Goal: Task Accomplishment & Management: Manage account settings

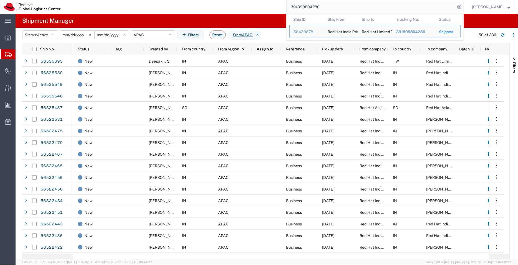
drag, startPoint x: 333, startPoint y: 5, endPoint x: 272, endPoint y: 1, distance: 60.9
click at [272, 1] on div "391899804280 Ship ID Ship From Ship To Tracking Nu. Status Ship ID 56439678 Shi…" at bounding box center [263, 7] width 399 height 14
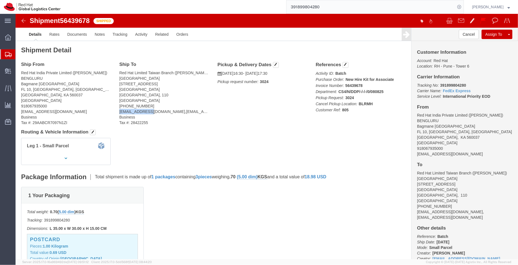
drag, startPoint x: 132, startPoint y: 96, endPoint x: 101, endPoint y: 99, distance: 30.9
click div "Ship To Red Hat Limited Taiwan Branch ([PERSON_NAME]) [STREET_ADDRESS] [GEOGRAP…"
copy address "[EMAIL_ADDRESS][DOMAIN_NAME]"
click at [0, 0] on span "Shipment Manager" at bounding box center [0, 0] width 0 height 0
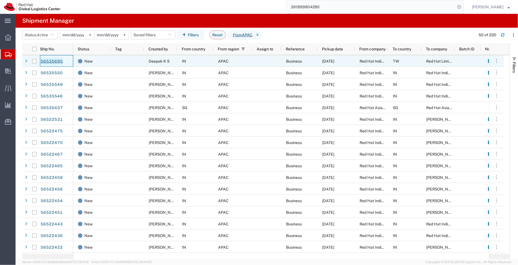
click at [54, 62] on link "56535695" at bounding box center [51, 61] width 23 height 9
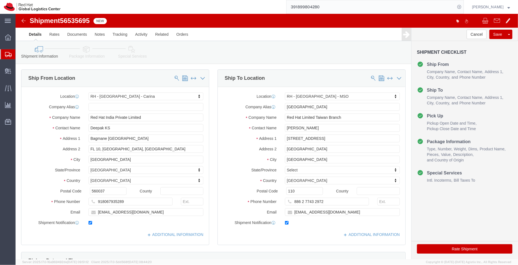
select select "37925"
select select "38032"
click link "ADDITIONAL INFORMATION"
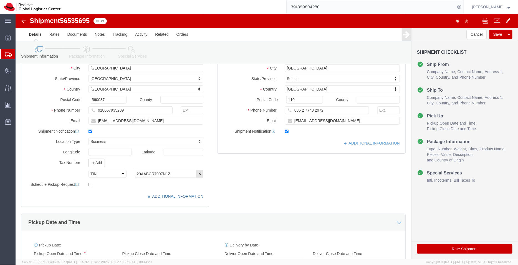
scroll to position [93, 0]
click input "[EMAIL_ADDRESS][DOMAIN_NAME]"
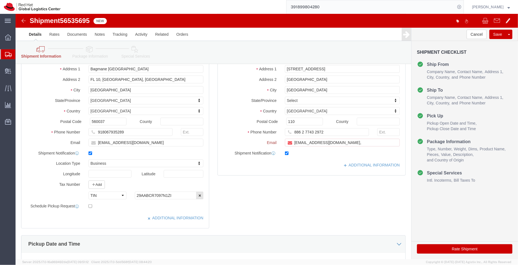
scroll to position [116, 0]
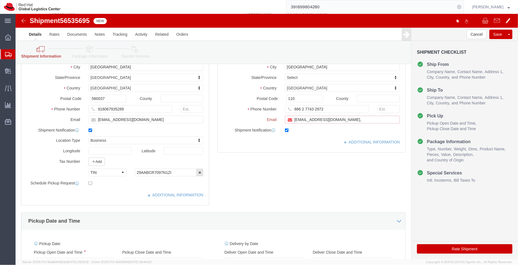
paste input "[EMAIL_ADDRESS][DOMAIN_NAME]"
type input "[EMAIL_ADDRESS][DOMAIN_NAME],[EMAIL_ADDRESS][DOMAIN_NAME]"
click link "ADDITIONAL INFORMATION"
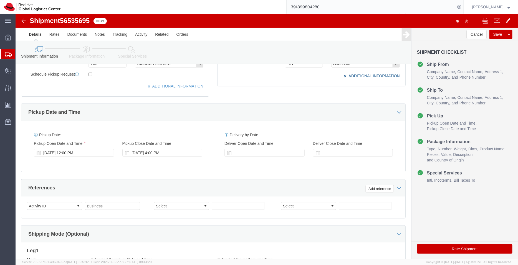
scroll to position [206, 0]
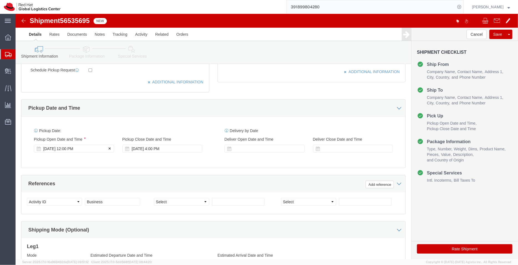
click div "[DATE] 12:00 PM"
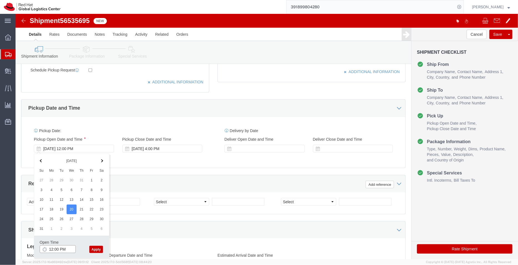
click input "12:00 PM"
click button "Apply"
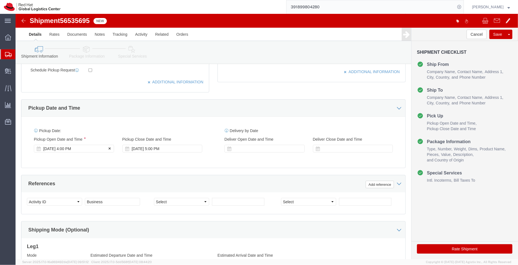
click div "[DATE] 4:00 PM"
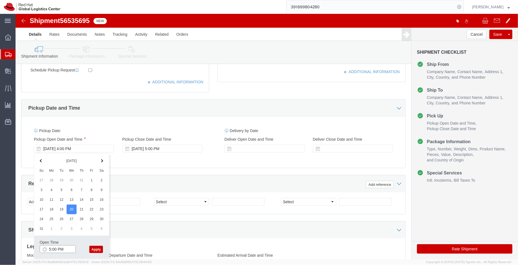
type input "5:00 PM"
click button "Apply"
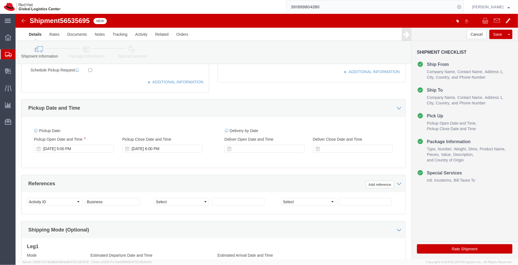
scroll to position [284, 0]
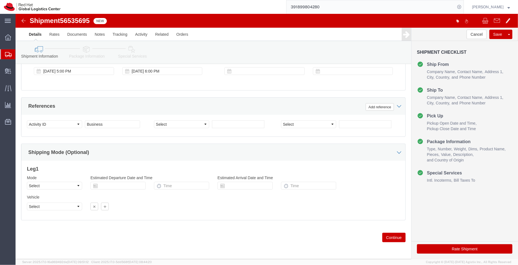
click icon
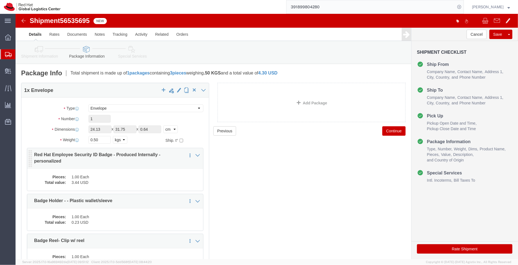
click dd "3.44 USD"
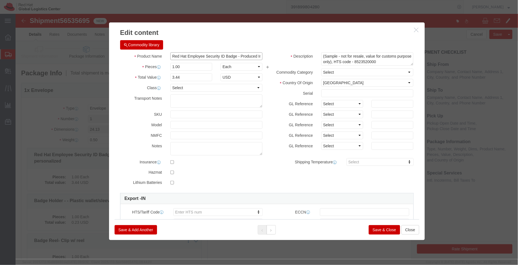
scroll to position [0, 40]
drag, startPoint x: 220, startPoint y: 42, endPoint x: 411, endPoint y: 75, distance: 193.5
click div "Edit content Commodity library Product Name Red Hat Employee Security ID Badge …"
type input "Red Hat Employee Security ID Badge"
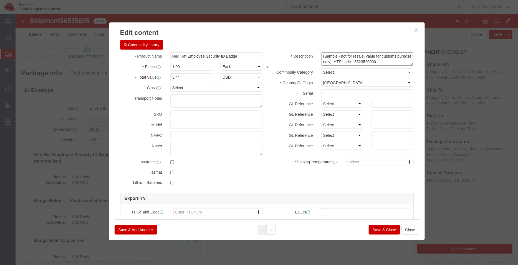
click textarea "(Sample - not for resale, value for customs purpose only), HTS code - 8523520000"
paste textarea "- Produced Internally - personalized"
click textarea "(Sample - not for resale, value for customs purpose only), HTS code - 8523520000"
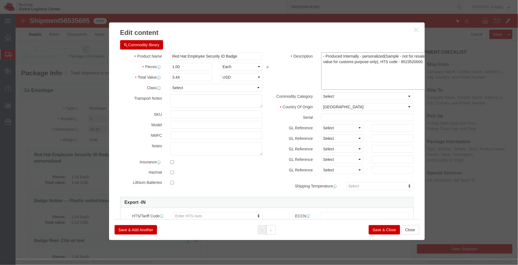
drag, startPoint x: 391, startPoint y: 49, endPoint x: 407, endPoint y: 73, distance: 29.4
click div "Edit content Commodity library Product Name Red Hat Employee Security ID Badge …"
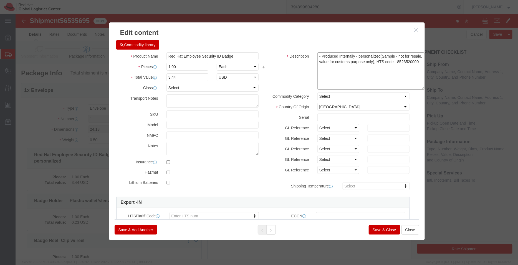
drag, startPoint x: 380, startPoint y: 49, endPoint x: 412, endPoint y: 49, distance: 31.3
click div "Edit content Commodity library Product Name Red Hat Employee Security ID Badge …"
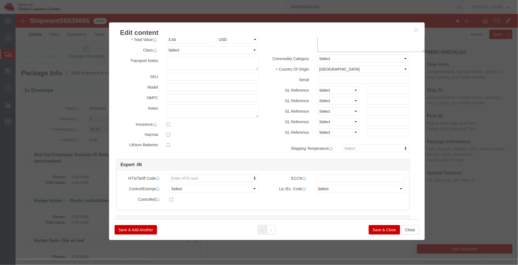
scroll to position [39, 5]
type textarea "- Produced Internally - personalized(Sample - not for resale, value for customs…"
type input "8523520000"
click button "Save & Close"
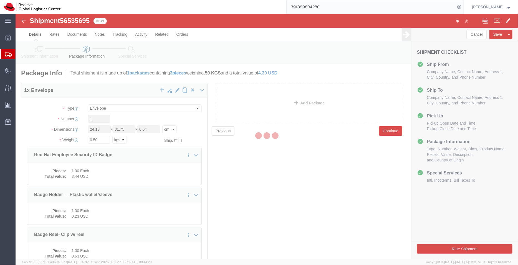
scroll to position [0, 0]
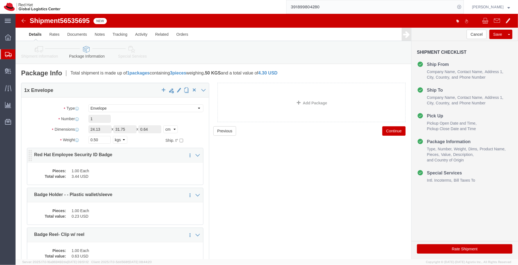
click div "Pieces: 1.00 Each Total value: 3.44 USD"
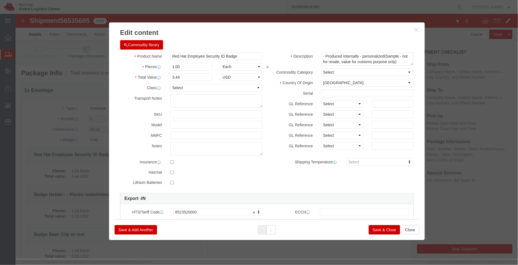
click icon "button"
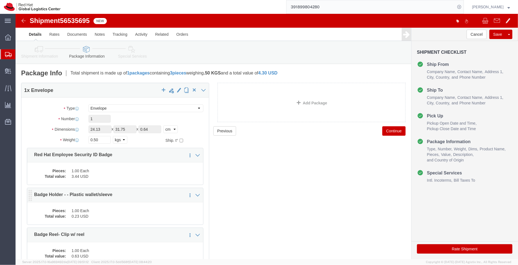
click dd "1.00 Each"
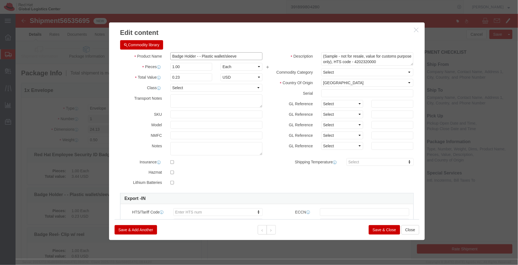
drag, startPoint x: 222, startPoint y: 41, endPoint x: 181, endPoint y: 42, distance: 41.3
click input "Badge Holder - - Plastic wallet/sleeve"
type input "Badge Holder"
click textarea "(Sample - not for resale, value for customs purpose only), HTS code - 4202320000"
paste textarea "- Plastic wallet/sleeve"
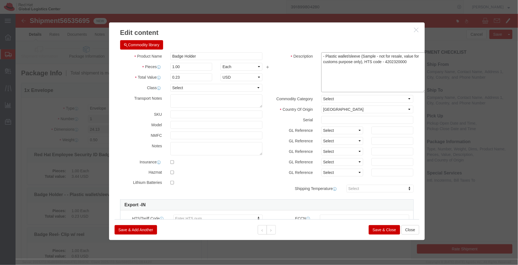
drag, startPoint x: 392, startPoint y: 50, endPoint x: 406, endPoint y: 77, distance: 30.3
click div "Commodity library Product Name Badge Holder Badge Holder Pieces 1.00 Select Bag…"
drag, startPoint x: 387, startPoint y: 47, endPoint x: 366, endPoint y: 48, distance: 21.1
click textarea "(Sample - not for resale, value for customs purpose only), HTS code - 4202320000"
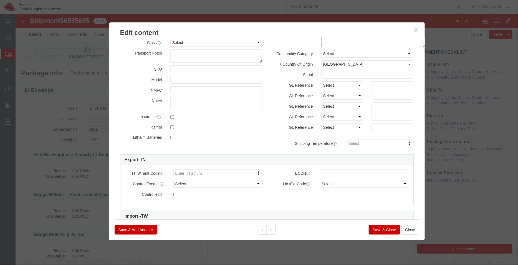
scroll to position [46, 0]
type textarea "- Plastic wallet/sleeve (Sample - not for resale, value for customs purpose onl…"
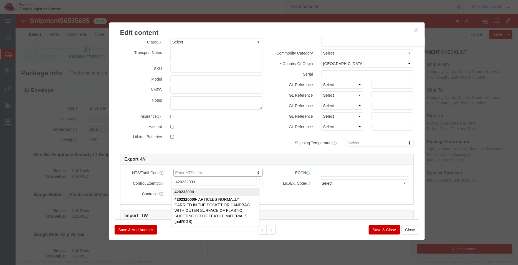
type input "420232000"
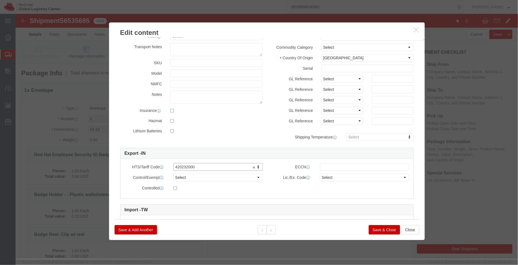
scroll to position [94, 0]
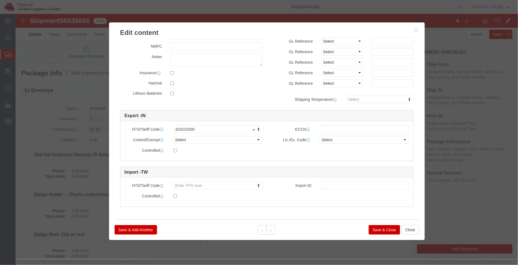
click button "Save & Close"
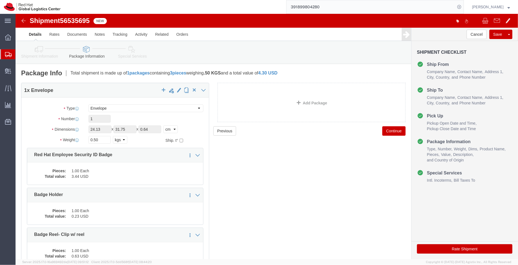
scroll to position [55, 0]
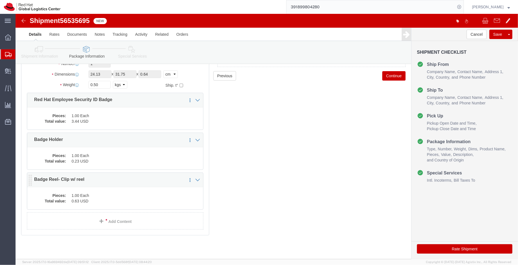
click div "Pieces: 1.00 Each Total value: 0.63 USD"
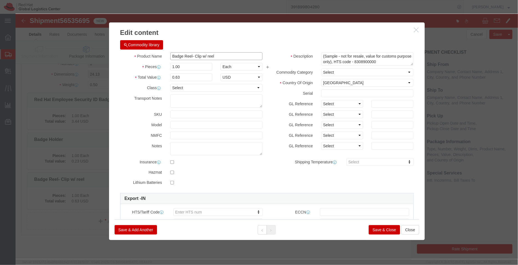
drag, startPoint x: 196, startPoint y: 44, endPoint x: 175, endPoint y: 44, distance: 21.4
click input "Badge Reel- Clip w/ reel"
type input "Badge Reel"
click textarea "(Sample - not for resale, value for customs purpose only), HTS code - 8308900000"
paste textarea "- Clip w/ reel"
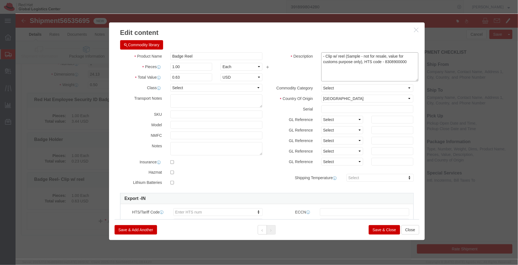
drag, startPoint x: 392, startPoint y: 49, endPoint x: 400, endPoint y: 67, distance: 20.0
click textarea "(Sample - not for resale, value for customs purpose only), HTS code - 8308900000"
drag, startPoint x: 389, startPoint y: 49, endPoint x: 365, endPoint y: 48, distance: 23.6
click textarea "(Sample - not for resale, value for customs purpose only), HTS code - 8308900000"
type textarea "- Clip w/ reel (Sample - not for resale, value for customs purpose only)"
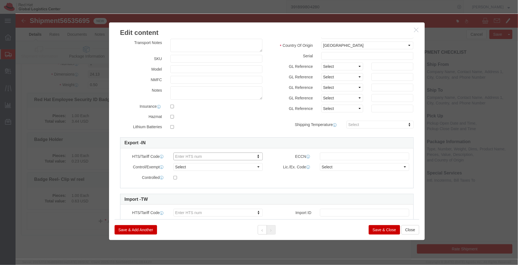
scroll to position [57, 0]
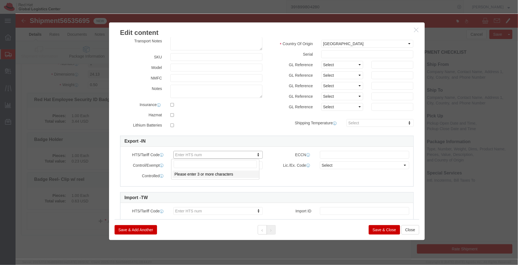
paste input "8308900000"
type input "8308900000"
click button "Save & Close"
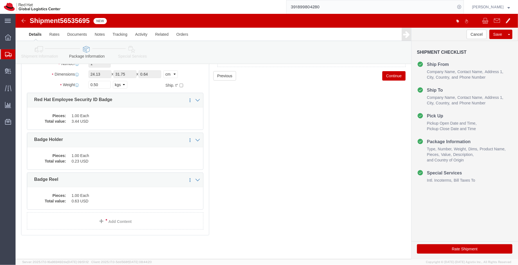
click icon
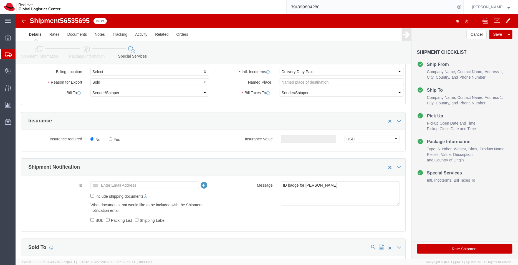
scroll to position [151, 0]
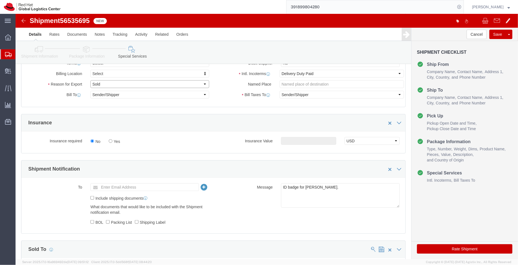
click select "Select Gift Personal Effects Repair/Warranty Return Sample Sold Temporary/Not S…"
select select "SAMPLE"
click select "Select Gift Personal Effects Repair/Warranty Return Sample Sold Temporary/Not S…"
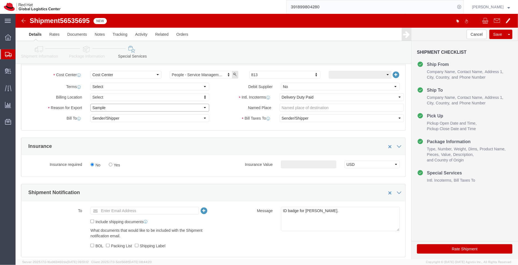
scroll to position [121, 0]
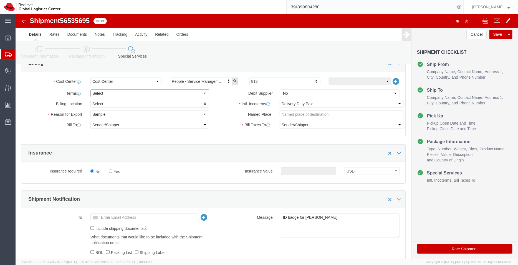
click select "Select Free of Charge Free of Cost NET 30 NET 45 NET 60 See Comment"
select select "FREE_OF_COST"
click select "Select Free of Charge Free of Cost NET 30 NET 45 NET 60 See Comment"
click icon
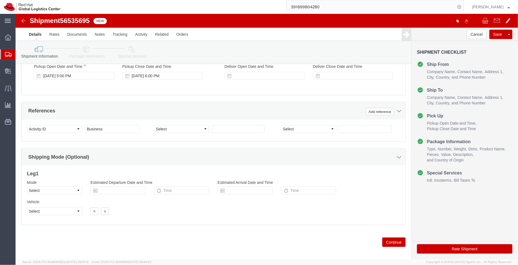
scroll to position [284, 0]
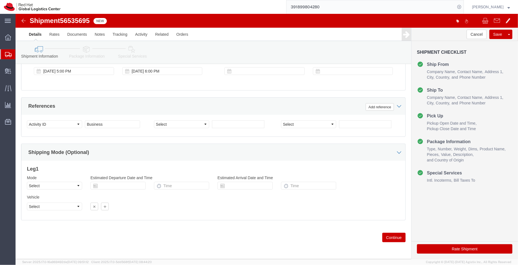
click icon
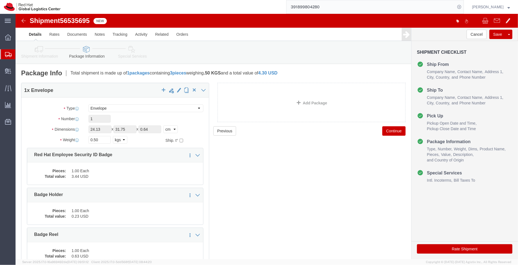
click link "Special Services"
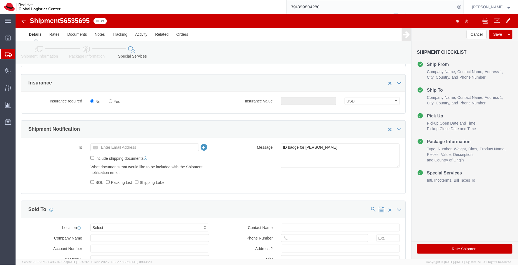
scroll to position [263, 0]
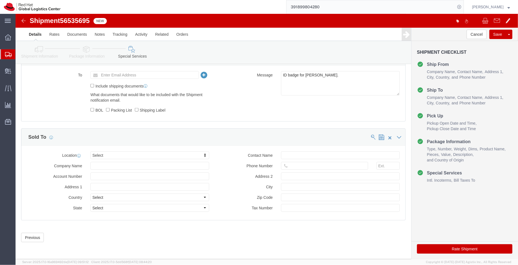
click button "Rate Shipment"
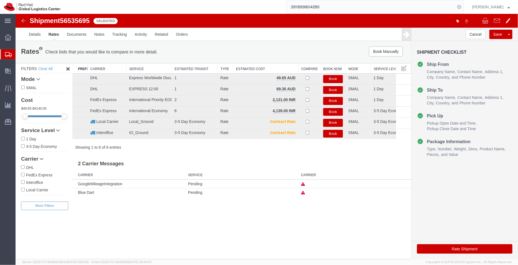
scroll to position [0, 0]
click at [331, 99] on button "Book" at bounding box center [333, 101] width 20 height 8
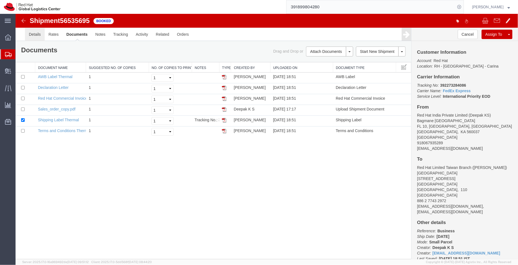
click at [30, 34] on link "Details" at bounding box center [35, 33] width 20 height 13
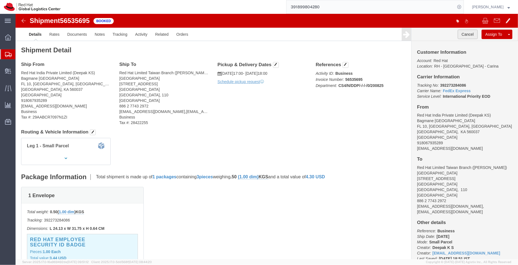
click button "Cancel"
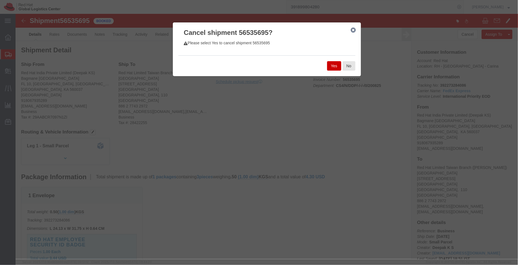
click button "Yes"
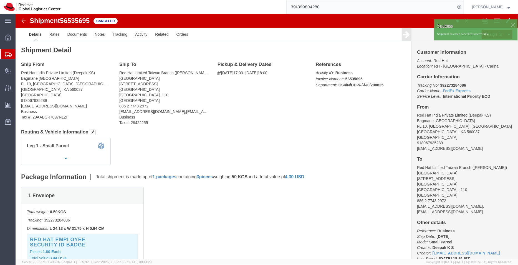
click div
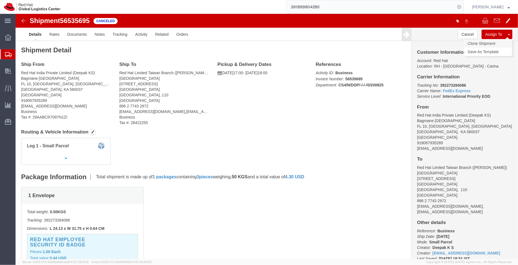
click link "Clone Shipment"
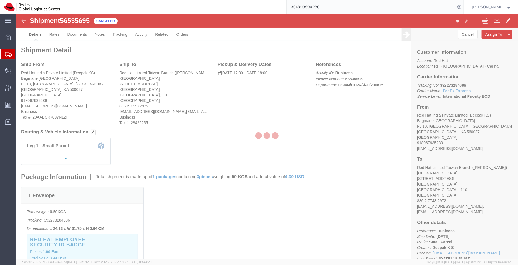
select select "37925"
select select "38032"
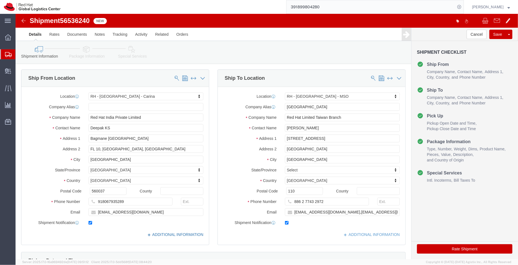
click link "ADDITIONAL INFORMATION"
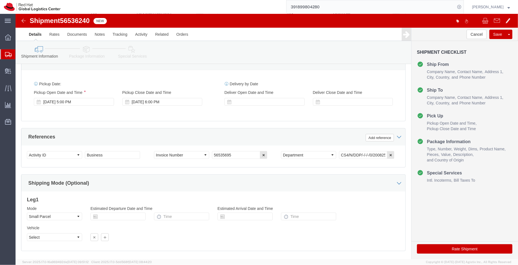
scroll to position [259, 0]
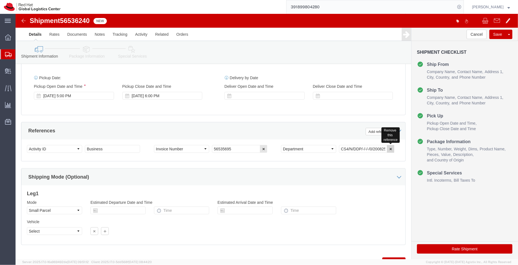
click icon "button"
click select "Select Account Type Activity ID Airline Appointment Number ASN Batch Request # …"
select select "PURCHORD"
click select "Select Account Type Activity ID Airline Appointment Number ASN Batch Request # …"
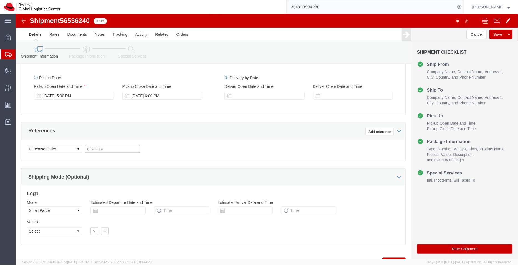
drag, startPoint x: 89, startPoint y: 134, endPoint x: 54, endPoint y: 136, distance: 35.0
click div "Select Account Type Activity ID Airline Appointment Number ASN Batch Request # …"
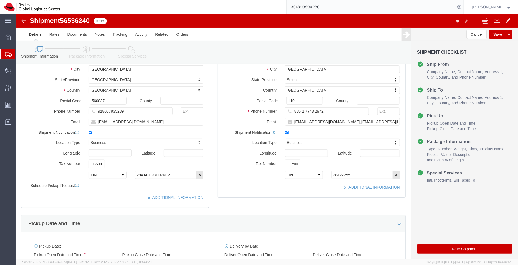
scroll to position [284, 0]
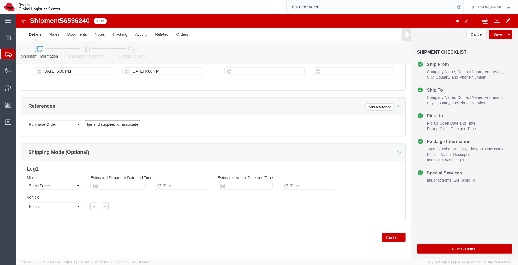
type input "ID Badge and supplies for associate"
click link "Package Information"
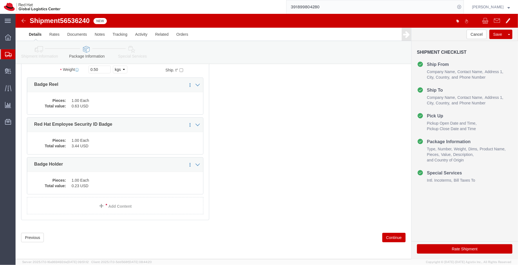
scroll to position [39, 0]
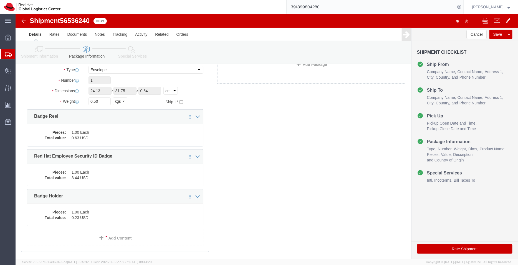
click link "Special Services"
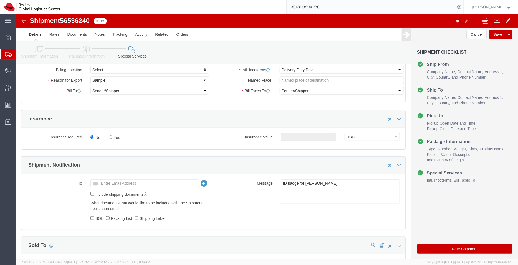
scroll to position [263, 0]
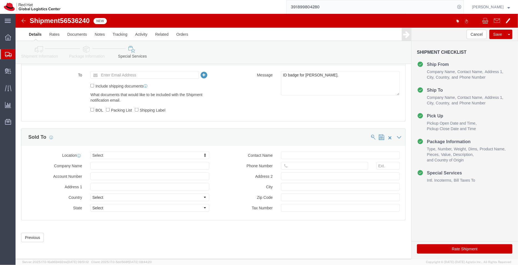
click button "Rate Shipment"
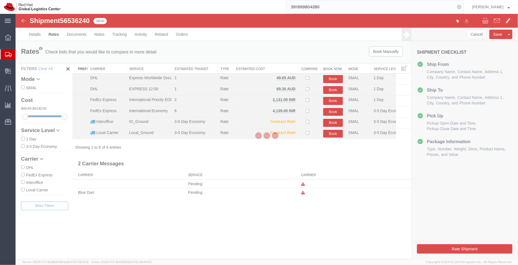
scroll to position [0, 0]
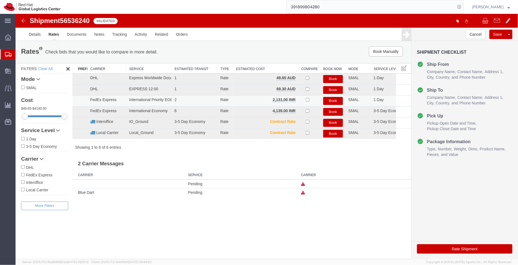
click at [331, 100] on button "Book" at bounding box center [333, 101] width 20 height 8
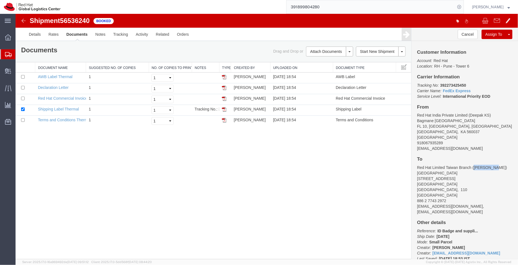
drag, startPoint x: 492, startPoint y: 167, endPoint x: 474, endPoint y: 167, distance: 18.0
click at [474, 167] on address "Red Hat Limited Taiwan Branch ([PERSON_NAME]) [STREET_ADDRESS] [GEOGRAPHIC_DATA…" at bounding box center [464, 190] width 95 height 50
copy address "[PERSON_NAME]"
click at [36, 37] on link "Details" at bounding box center [35, 33] width 20 height 13
click at [36, 33] on div at bounding box center [266, 137] width 502 height 246
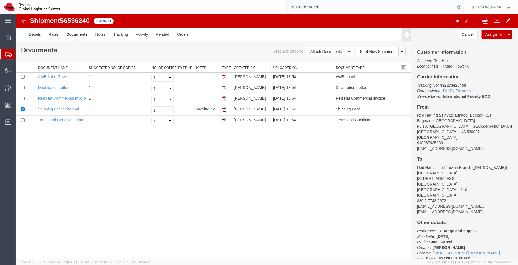
click at [36, 33] on div at bounding box center [266, 137] width 502 height 246
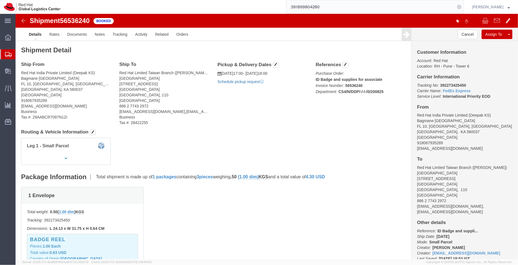
click link "Schedule pickup request"
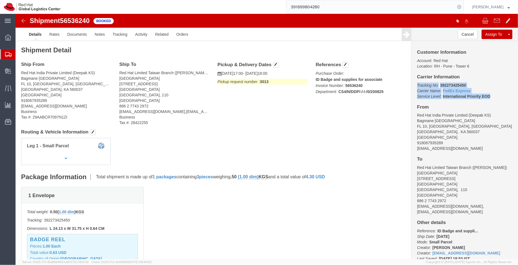
drag, startPoint x: 475, startPoint y: 83, endPoint x: 395, endPoint y: 70, distance: 80.7
click div "Customer Information Account: Red Hat Location: [GEOGRAPHIC_DATA] 6 Carrier Inf…"
copy p "Tracking No: 392273425450 Carrier Name: FedEx Express FedEx Express Service Lev…"
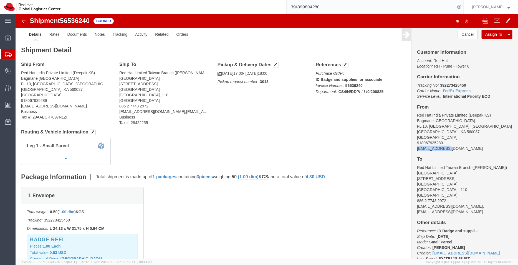
drag, startPoint x: 428, startPoint y: 135, endPoint x: 397, endPoint y: 137, distance: 30.8
click div "Customer Information Account: Red Hat Location: [GEOGRAPHIC_DATA] 6 Carrier Inf…"
copy address "[EMAIL_ADDRESS][DOMAIN_NAME]"
click link "Documents"
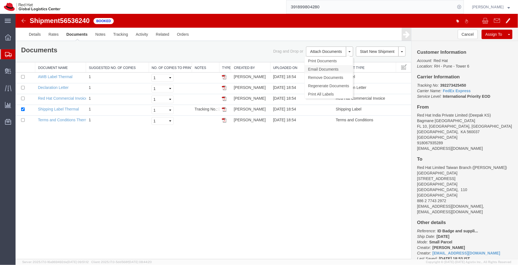
click at [320, 67] on link "Email Documents" at bounding box center [328, 69] width 48 height 8
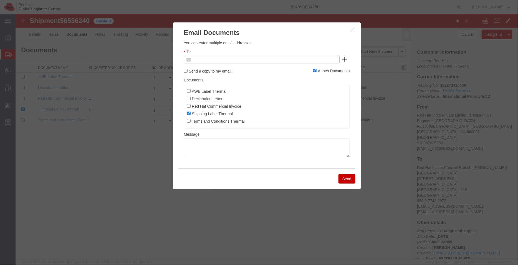
click at [208, 60] on input "text" at bounding box center [223, 59] width 65 height 7
paste input "[EMAIL_ADDRESS][DOMAIN_NAME]"
type input "[EMAIL_ADDRESS][DOMAIN_NAME]"
click at [187, 90] on input "AWB Label Thermal" at bounding box center [189, 91] width 4 height 4
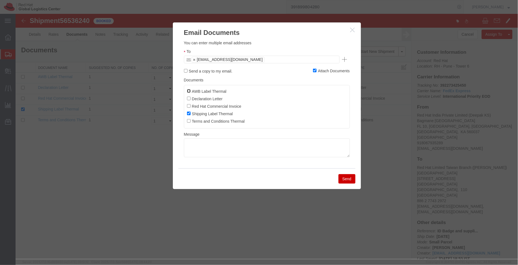
checkbox input "true"
click at [189, 97] on input "Declaration Letter" at bounding box center [189, 99] width 4 height 4
checkbox input "true"
click at [189, 106] on input "Red Hat Commercial Invoice" at bounding box center [189, 106] width 4 height 4
checkbox input "true"
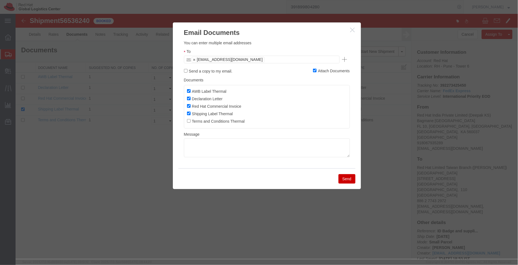
click at [345, 180] on button "Send" at bounding box center [346, 178] width 17 height 9
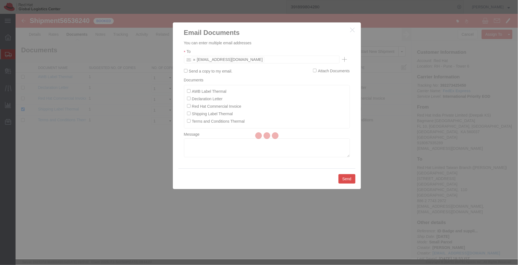
checkbox input "false"
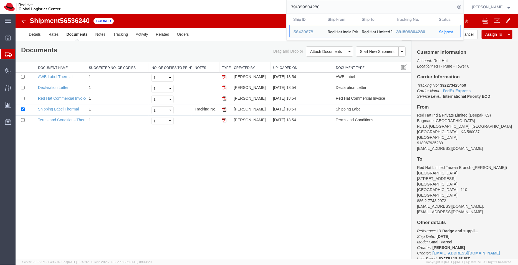
drag, startPoint x: 324, startPoint y: 8, endPoint x: 256, endPoint y: 8, distance: 68.8
click at [256, 8] on div "391899804280 Ship ID Ship From Ship To Tracking Nu. Status Ship ID 56439678 Shi…" at bounding box center [263, 7] width 399 height 14
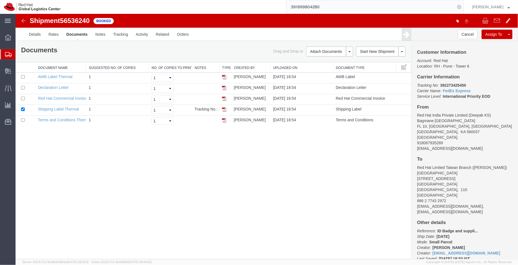
paste input "5627990"
type input "56279900"
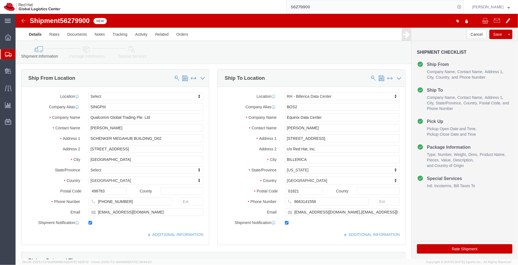
select select "47771"
click link "ADDITIONAL INFORMATION"
click input "[EMAIL_ADDRESS][DOMAIN_NAME]"
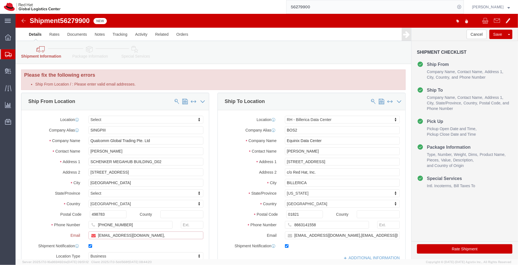
paste input "[EMAIL_ADDRESS][DOMAIN_NAME]"
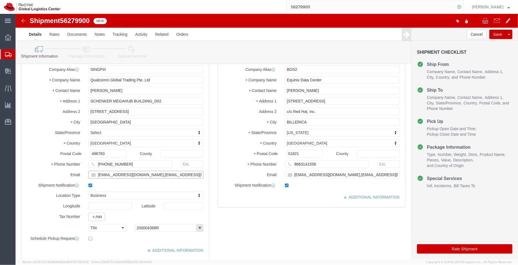
scroll to position [52, 0]
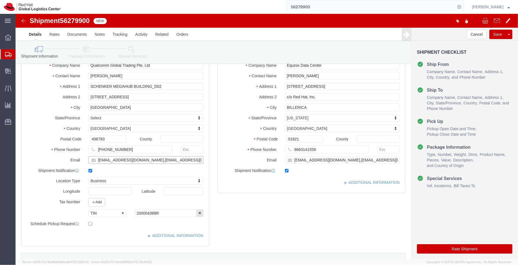
type input "[EMAIL_ADDRESS][DOMAIN_NAME],[EMAIL_ADDRESS][DOMAIN_NAME]"
drag, startPoint x: 147, startPoint y: 201, endPoint x: 106, endPoint y: 200, distance: 41.6
click div "Select EIN EORI TIN VAT Other 200004388R"
paste input "1127766C"
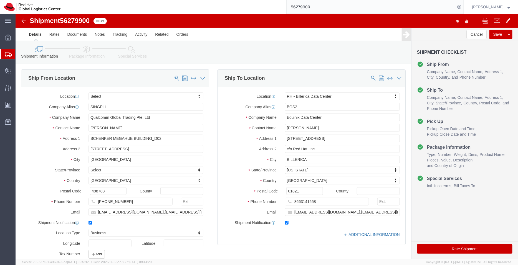
type input "201127766C"
click link "ADDITIONAL INFORMATION"
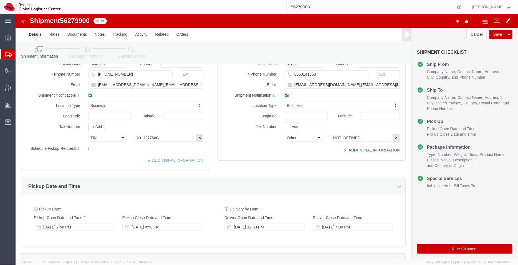
scroll to position [138, 0]
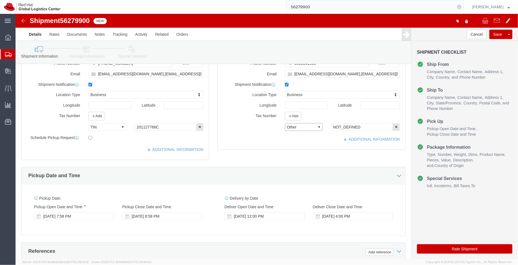
click select "Select EIN EORI TIN VAT Other"
click div "Ship To Location Location [GEOGRAPHIC_DATA] - [GEOGRAPHIC_DATA] Data Center Sel…"
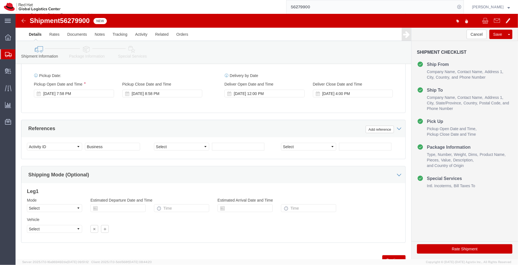
scroll to position [284, 0]
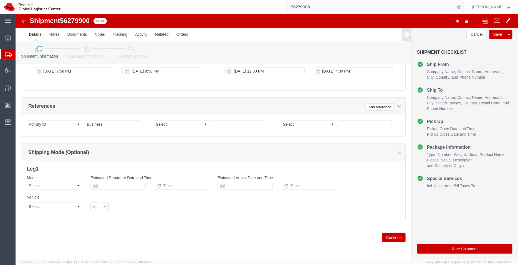
click link "Package Information"
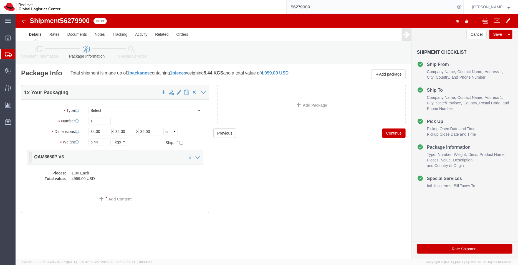
click dd "1.00 Each"
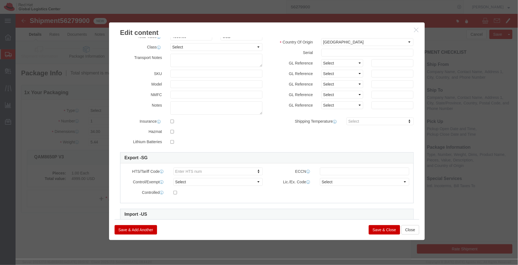
scroll to position [42, 0]
type input "8543709860"
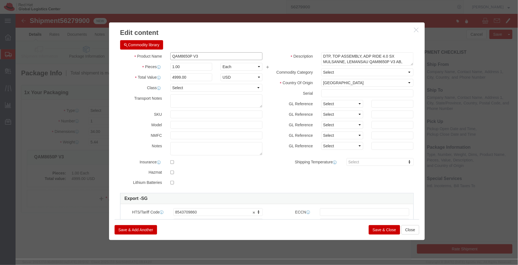
click input "QAM8650P V3"
paste input "development board"
click input "development boardQAM8650P V3"
click input "Development boardQAM8650P V3"
click input "Development BoardQAM8650P V3"
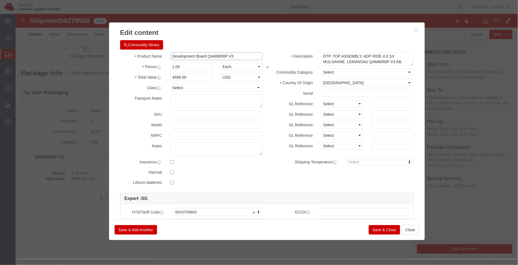
type input "Development Board QAM8650P V3"
click select "Select [GEOGRAPHIC_DATA] [GEOGRAPHIC_DATA] [GEOGRAPHIC_DATA] [GEOGRAPHIC_DATA] …"
select select "TW"
click select "Select [GEOGRAPHIC_DATA] [GEOGRAPHIC_DATA] [GEOGRAPHIC_DATA] [GEOGRAPHIC_DATA] …"
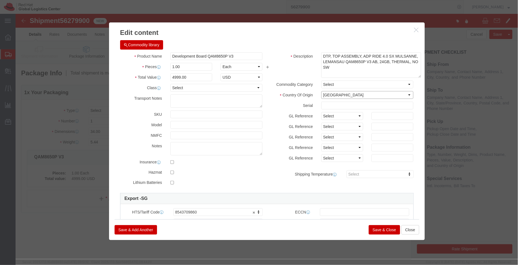
drag, startPoint x: 392, startPoint y: 51, endPoint x: 401, endPoint y: 63, distance: 15.1
click textarea "DTP, TOP ASSEMBLY, ADP RIDE 4.0 SX MULSANNE, LEMANSAU QAM8650P V3 AB, 24GB, THE…"
drag, startPoint x: 219, startPoint y: 42, endPoint x: 193, endPoint y: 42, distance: 26.1
click input "Development Board QAM8650P V3"
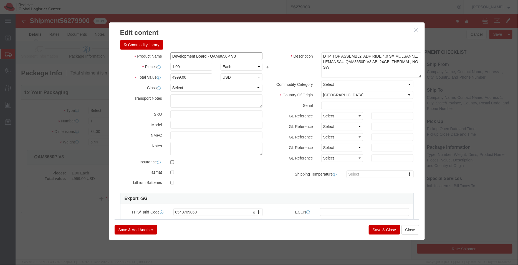
type input "Development Board - QAM8650P V3"
click div "Save & Add Another Save & Close Close"
click button "Save & Close"
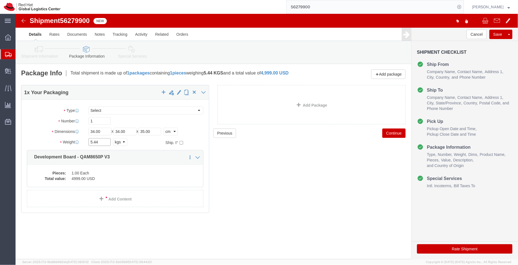
click input "5.44"
type input "5.5"
click div "Previous Continue"
click icon
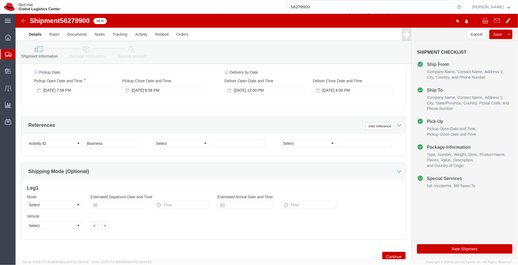
scroll to position [263, 0]
click icon
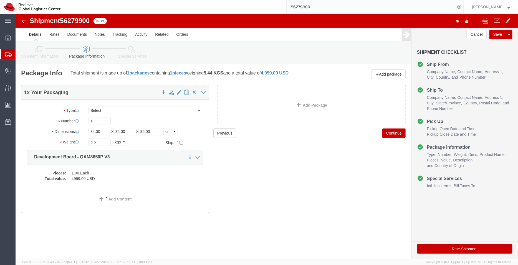
click link "Special Services"
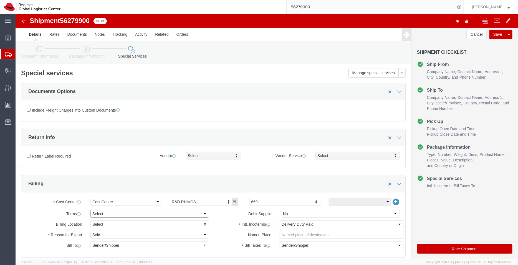
click select "Select Free of Charge Free of Cost NET 30 NET 45 NET 60 See Comment"
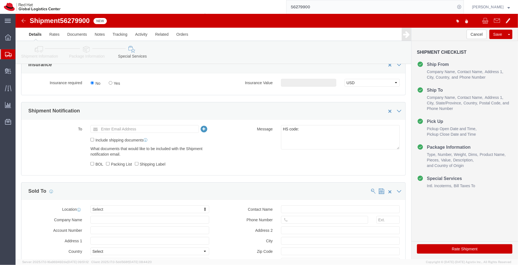
scroll to position [209, 0]
drag, startPoint x: 295, startPoint y: 115, endPoint x: 242, endPoint y: 116, distance: 53.0
click div "Message HS code:"
click icon
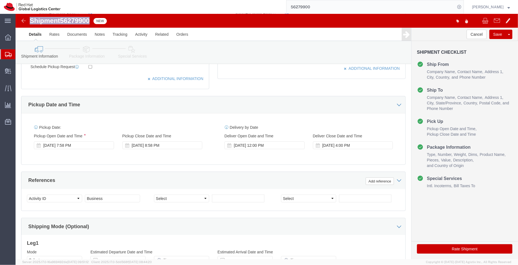
drag, startPoint x: 75, startPoint y: 7, endPoint x: 11, endPoint y: 8, distance: 64.1
click div "Shipment 56279900 New"
copy h1 "Shipment 56279900"
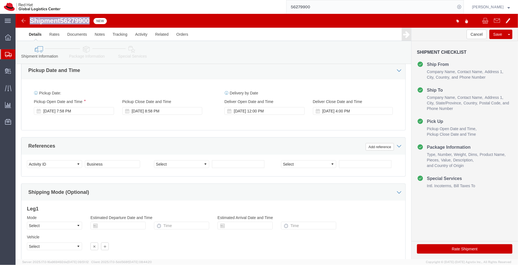
scroll to position [284, 0]
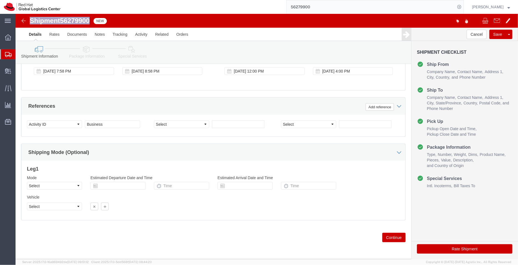
click icon
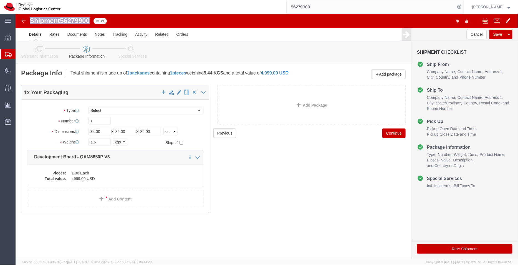
click icon
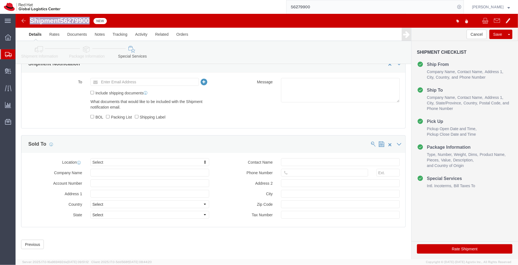
scroll to position [263, 0]
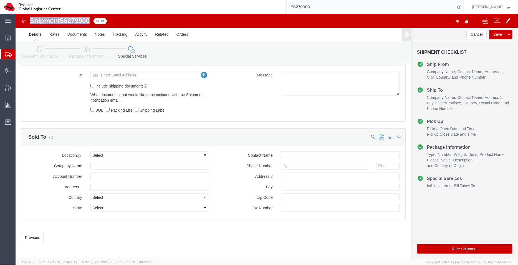
click icon
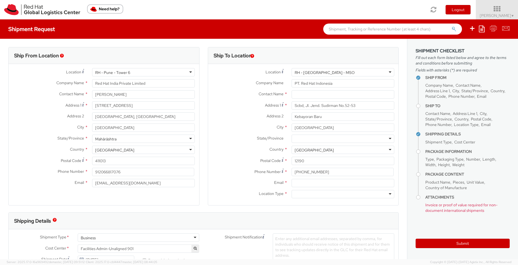
select select
